Goal: Task Accomplishment & Management: Manage account settings

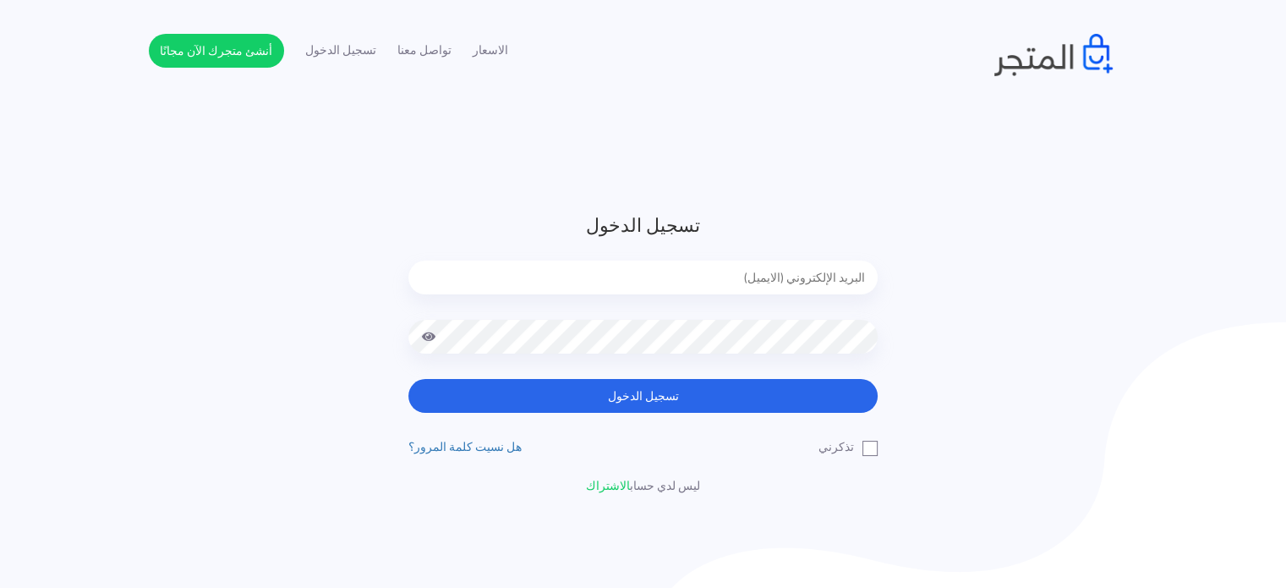
click at [842, 249] on form "تسجيل الدخول تسجيل الدخول" at bounding box center [642, 311] width 469 height 201
click at [834, 260] on input "email" at bounding box center [642, 277] width 469 height 34
type input "[EMAIL_ADDRESS][DOMAIN_NAME]"
click at [408, 379] on button "تسجيل الدخول" at bounding box center [642, 396] width 469 height 34
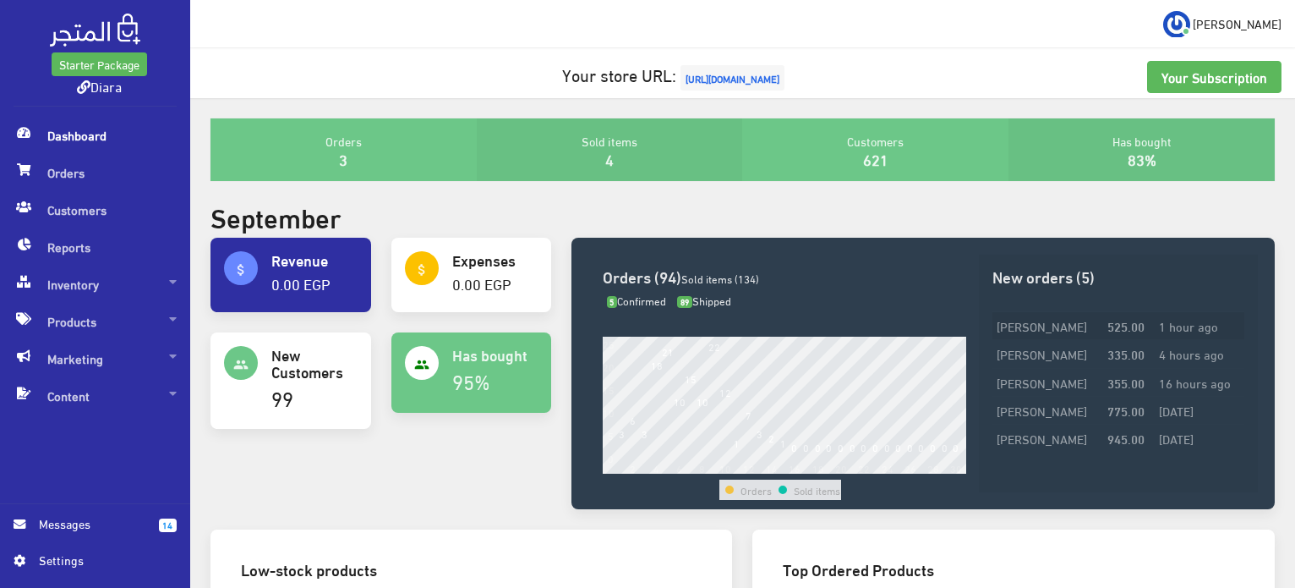
click at [1122, 324] on strong "525.00" at bounding box center [1125, 325] width 37 height 19
